Goal: Task Accomplishment & Management: Manage account settings

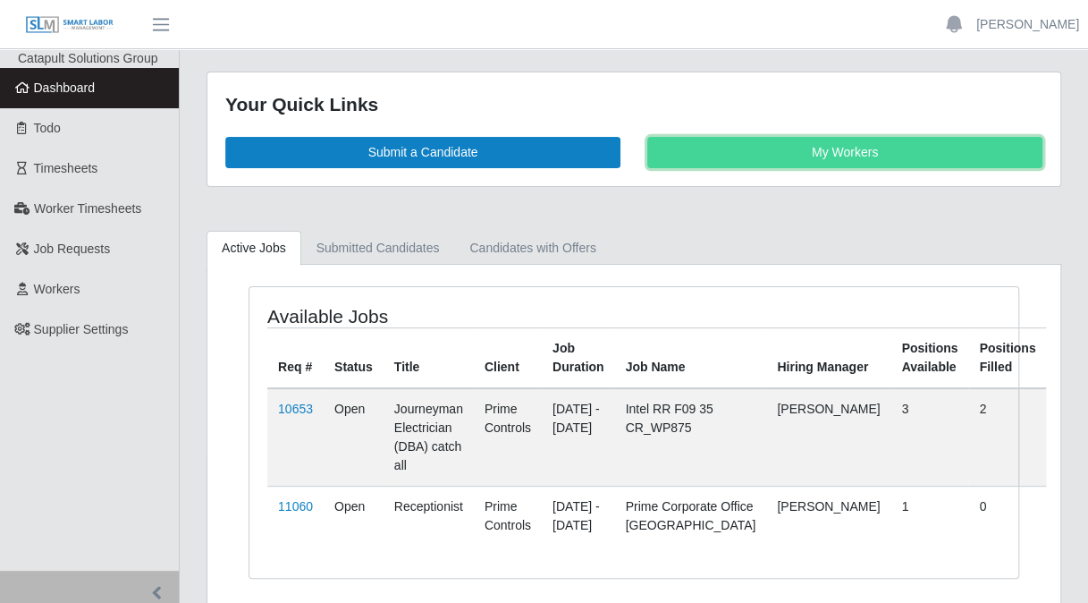
click at [805, 145] on link "My Workers" at bounding box center [845, 152] width 395 height 31
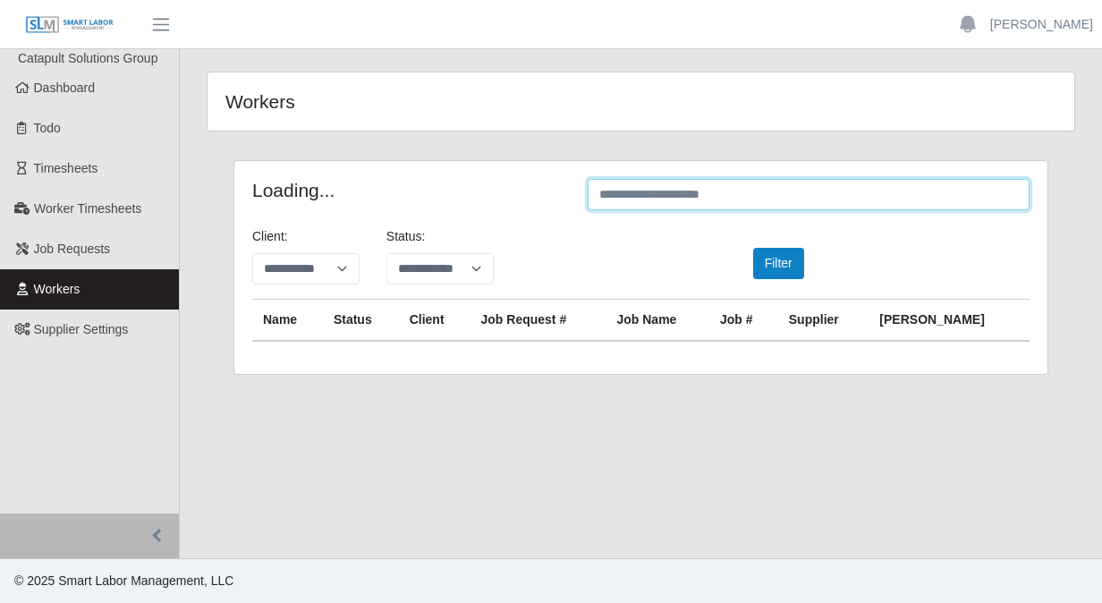
click at [664, 197] on input "text" at bounding box center [809, 194] width 442 height 31
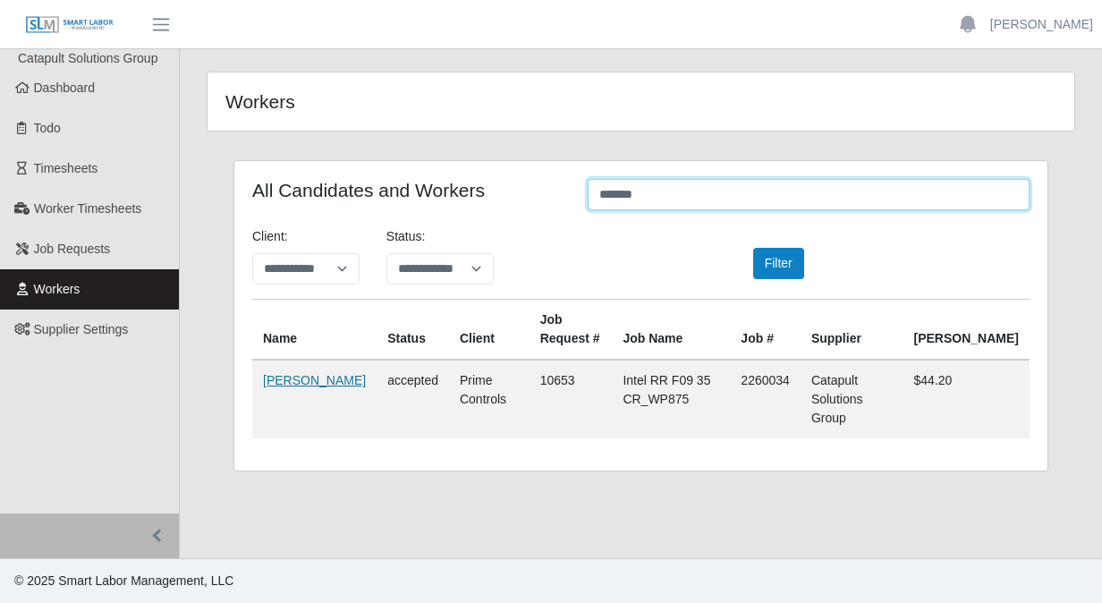
type input "*******"
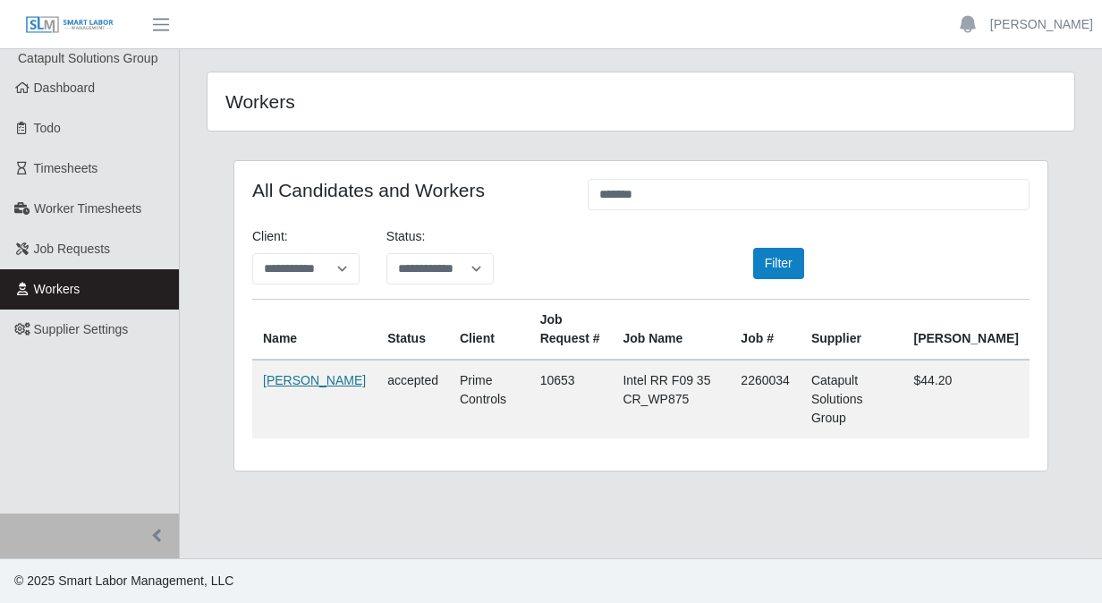
click at [286, 377] on link "[PERSON_NAME]" at bounding box center [314, 380] width 103 height 14
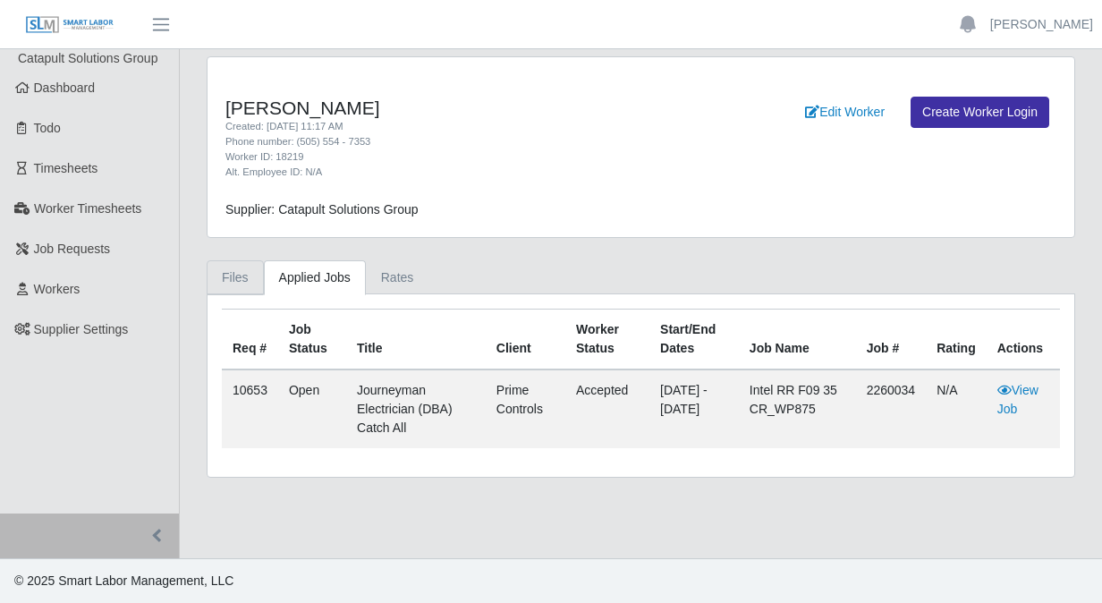
click at [238, 273] on link "Files" at bounding box center [235, 277] width 57 height 35
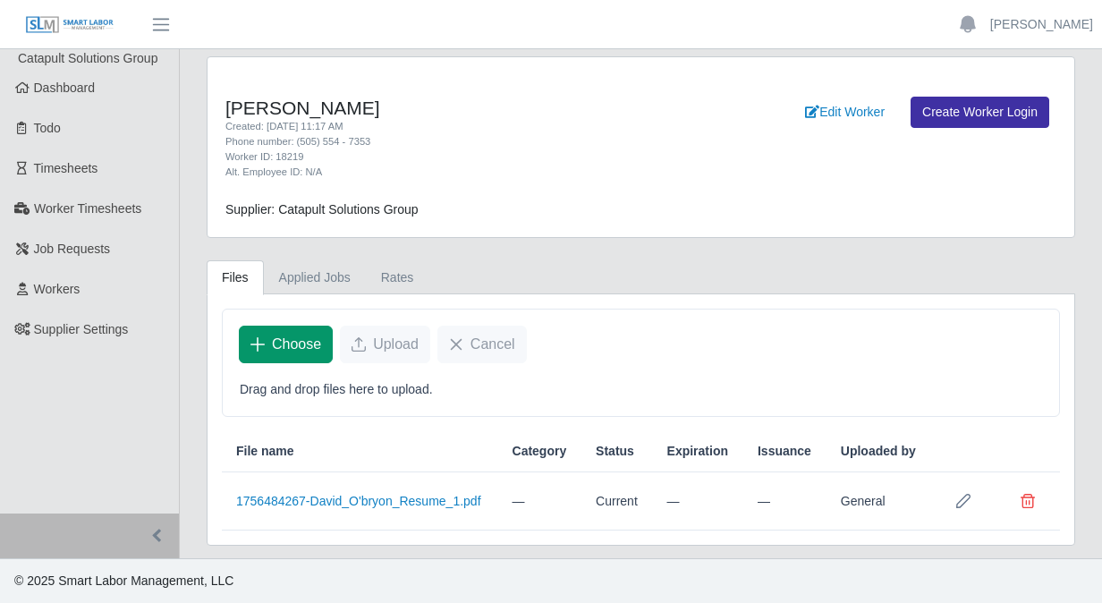
click at [277, 345] on span "Choose" at bounding box center [296, 344] width 49 height 21
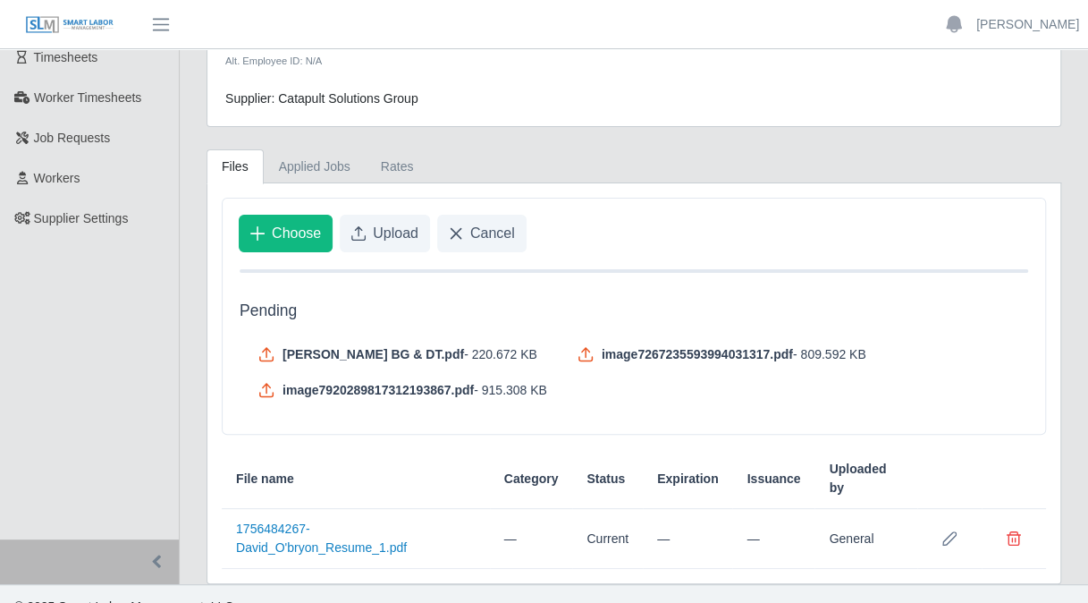
scroll to position [112, 0]
click at [368, 236] on button "Upload" at bounding box center [385, 233] width 90 height 38
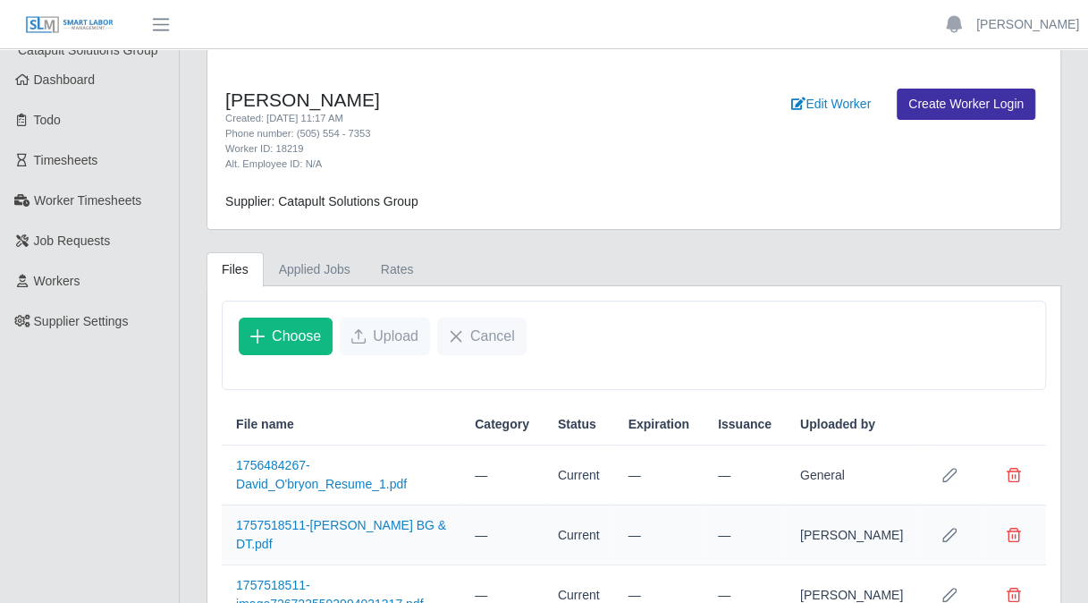
scroll to position [0, 0]
